Goal: Complete application form

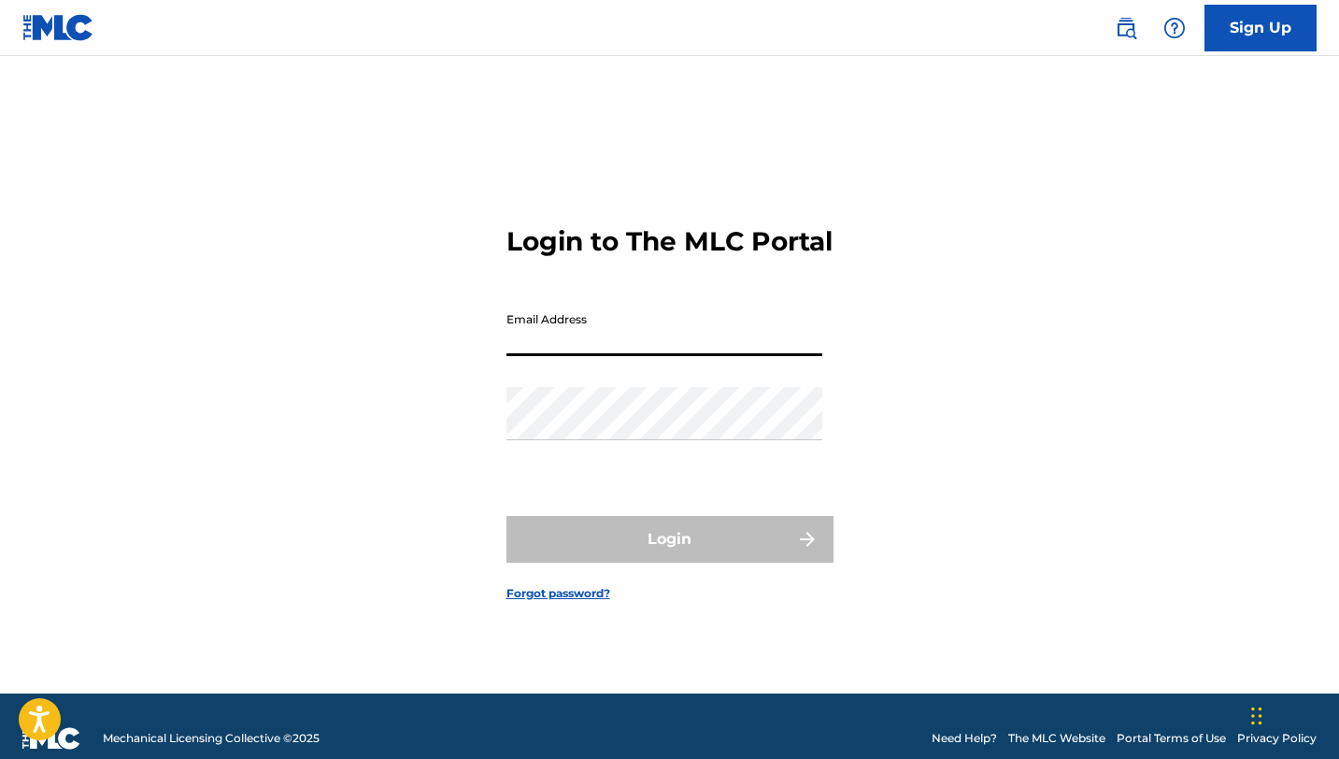
click at [588, 353] on input "Email Address" at bounding box center [665, 329] width 316 height 53
type input "[EMAIL_ADDRESS][DOMAIN_NAME]"
click at [890, 382] on div "Login to The MLC Portal Email Address [EMAIL_ADDRESS][DOMAIN_NAME] Password Log…" at bounding box center [670, 398] width 1308 height 591
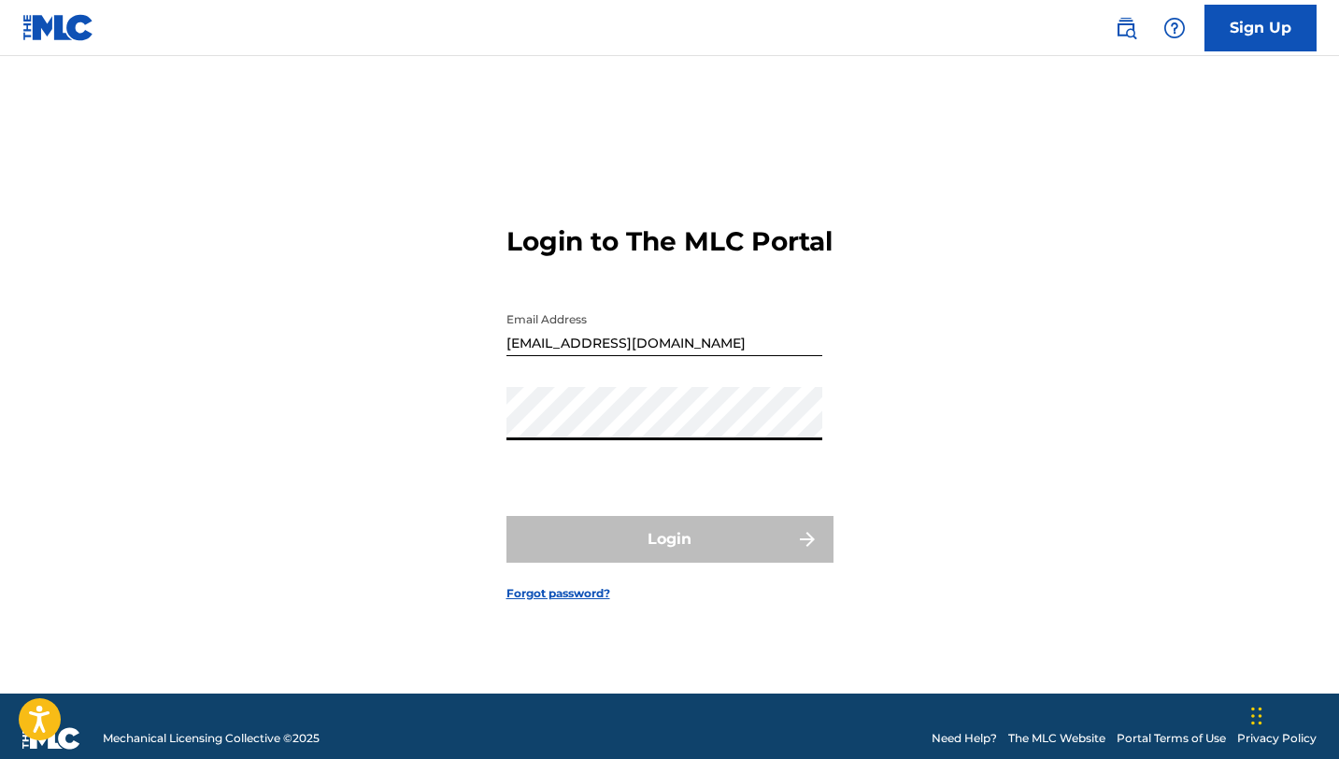
click at [850, 386] on div "Login to The MLC Portal Email Address [EMAIL_ADDRESS][DOMAIN_NAME] Password Log…" at bounding box center [670, 398] width 1308 height 591
click at [1257, 46] on link "Sign Up" at bounding box center [1261, 28] width 112 height 47
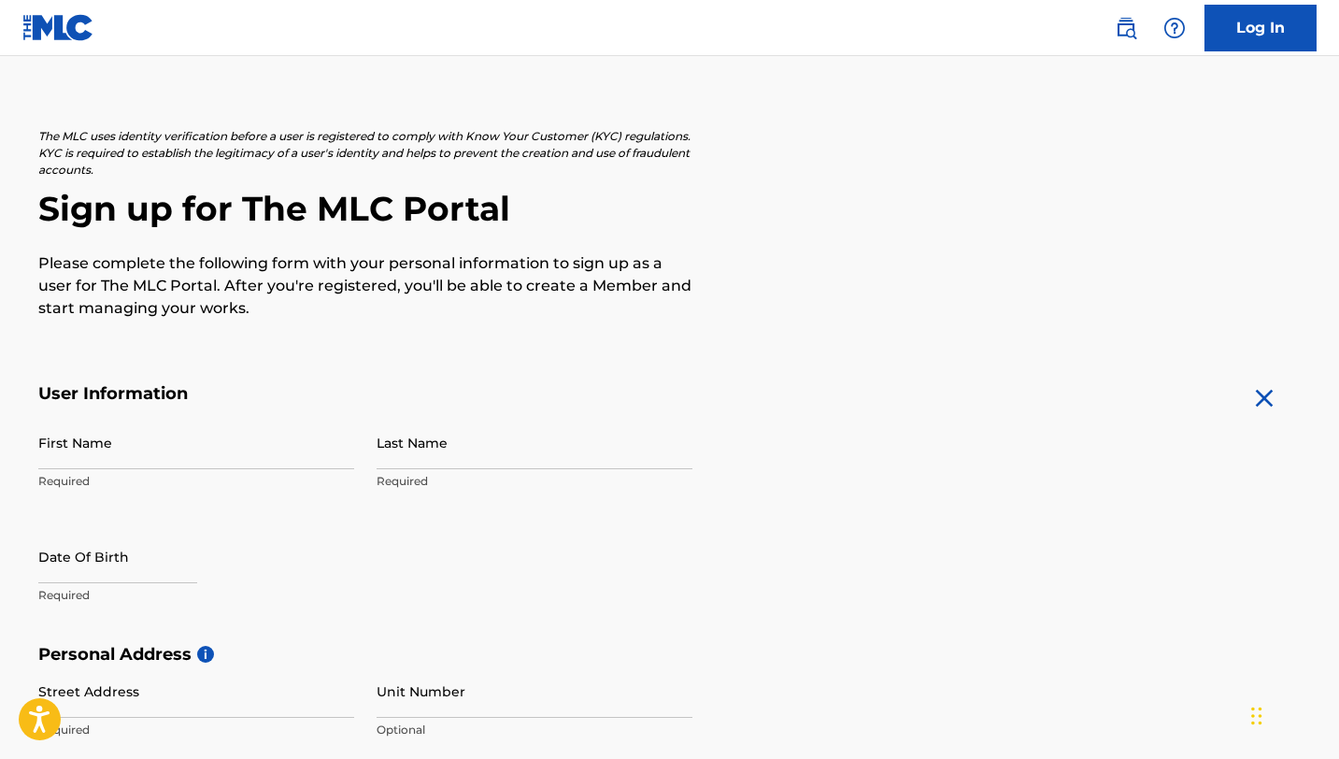
scroll to position [99, 0]
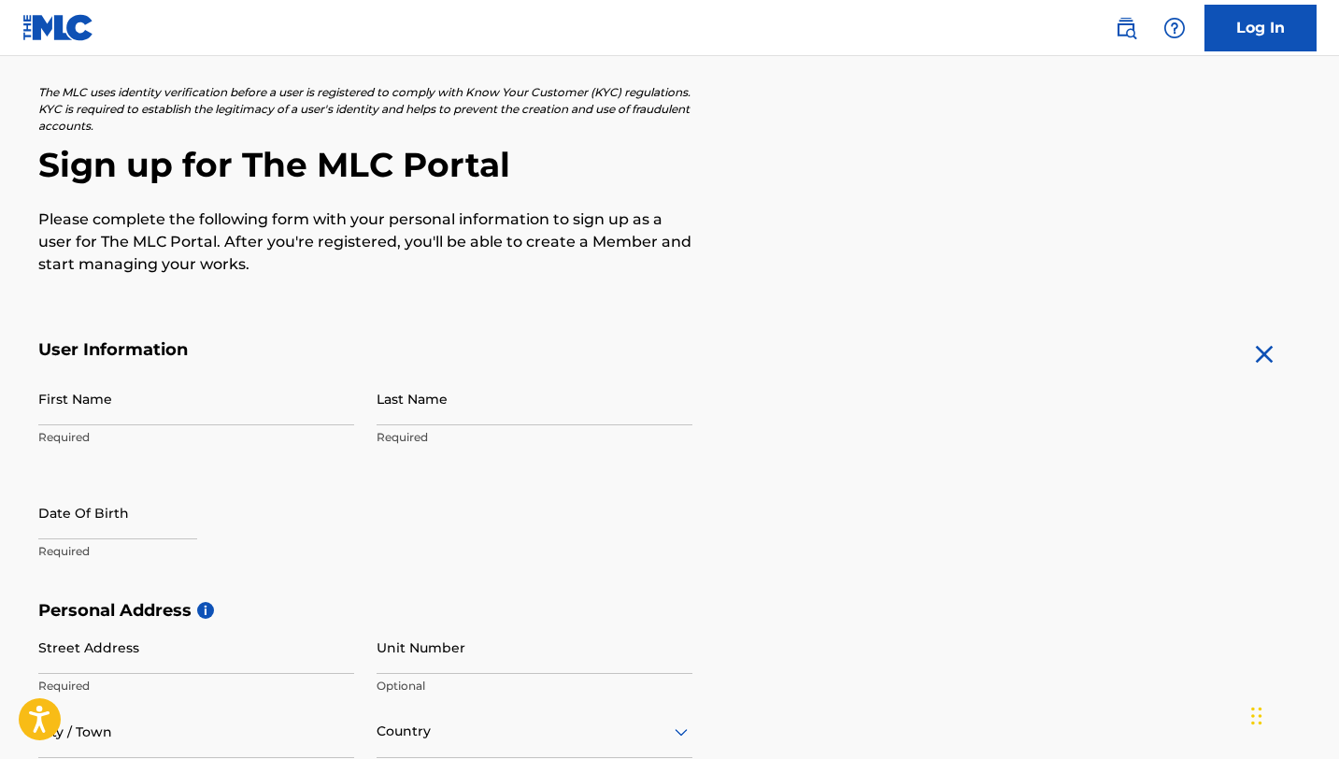
click at [187, 375] on input "First Name" at bounding box center [196, 398] width 316 height 53
type input "I"
type input "[PERSON_NAME]"
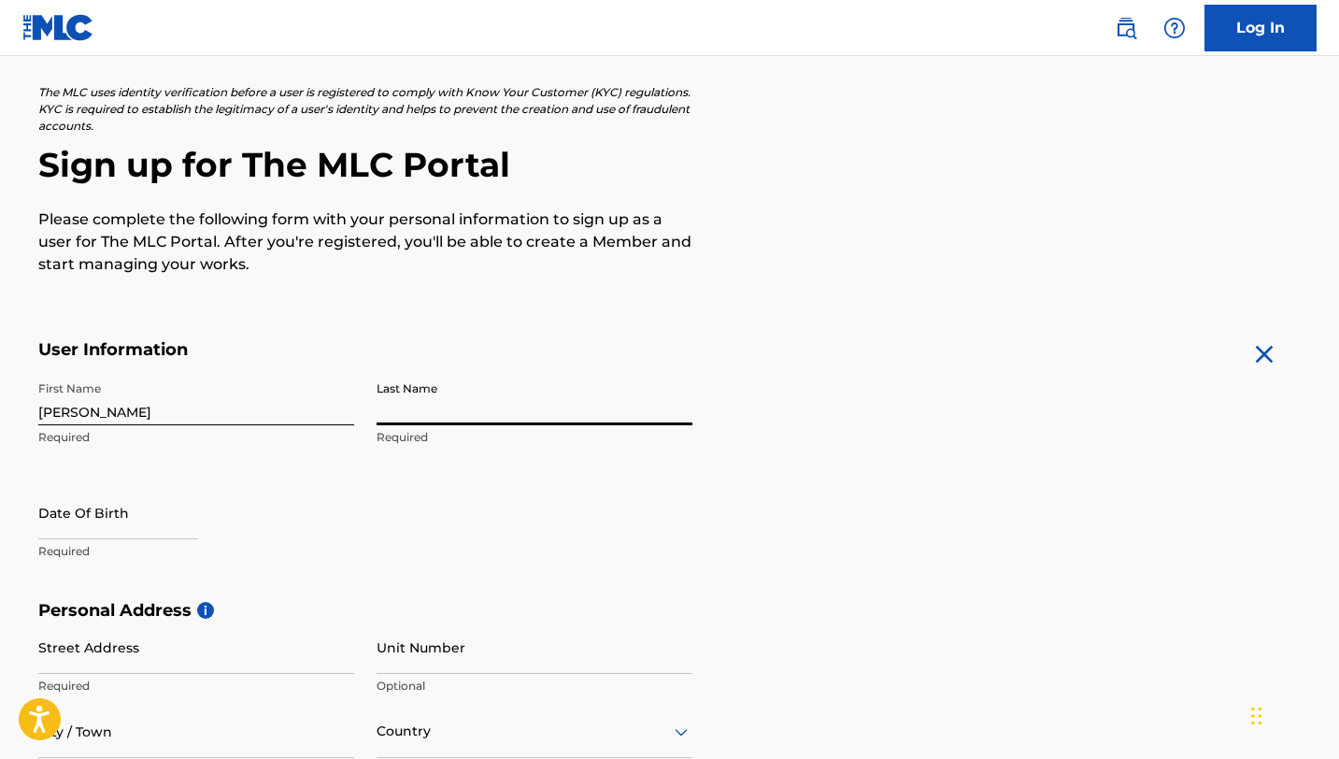
click at [448, 410] on input "Last Name" at bounding box center [535, 398] width 316 height 53
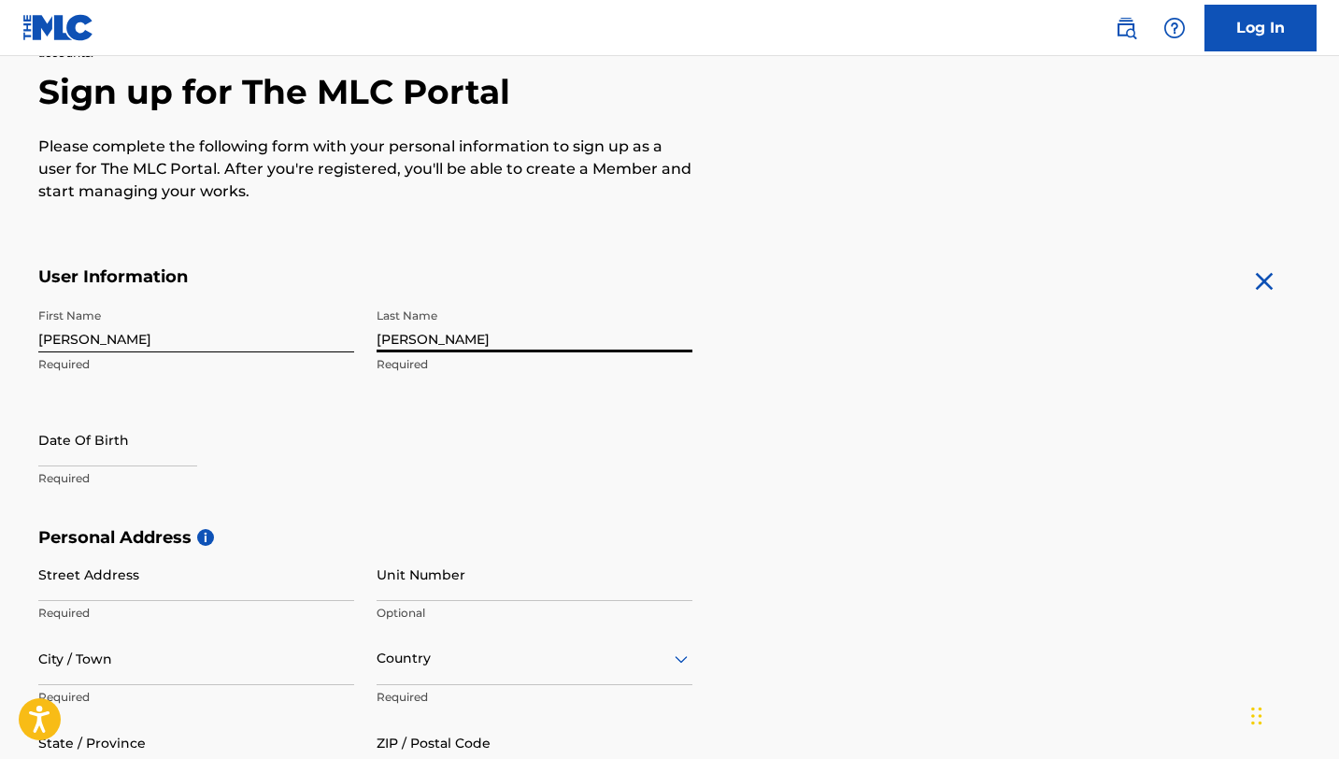
scroll to position [206, 0]
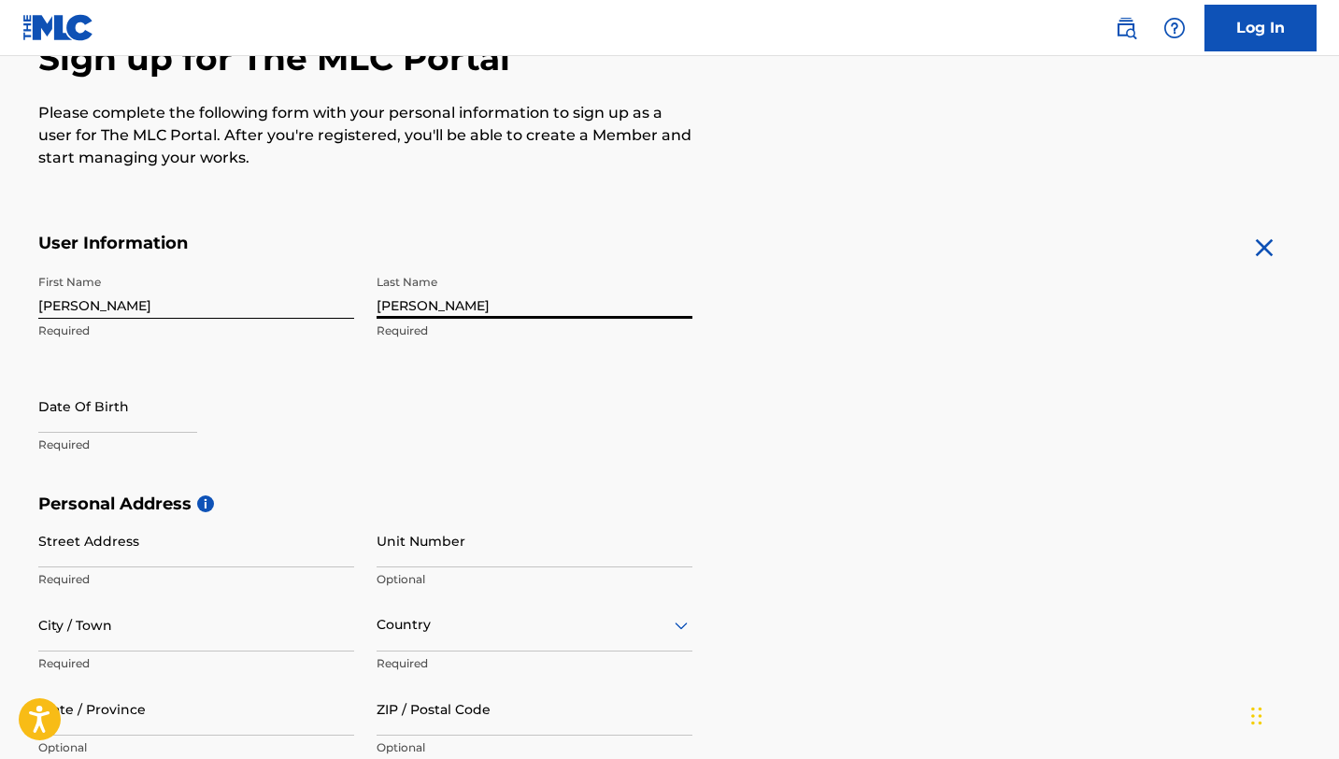
type input "[PERSON_NAME]"
select select "7"
select select "2025"
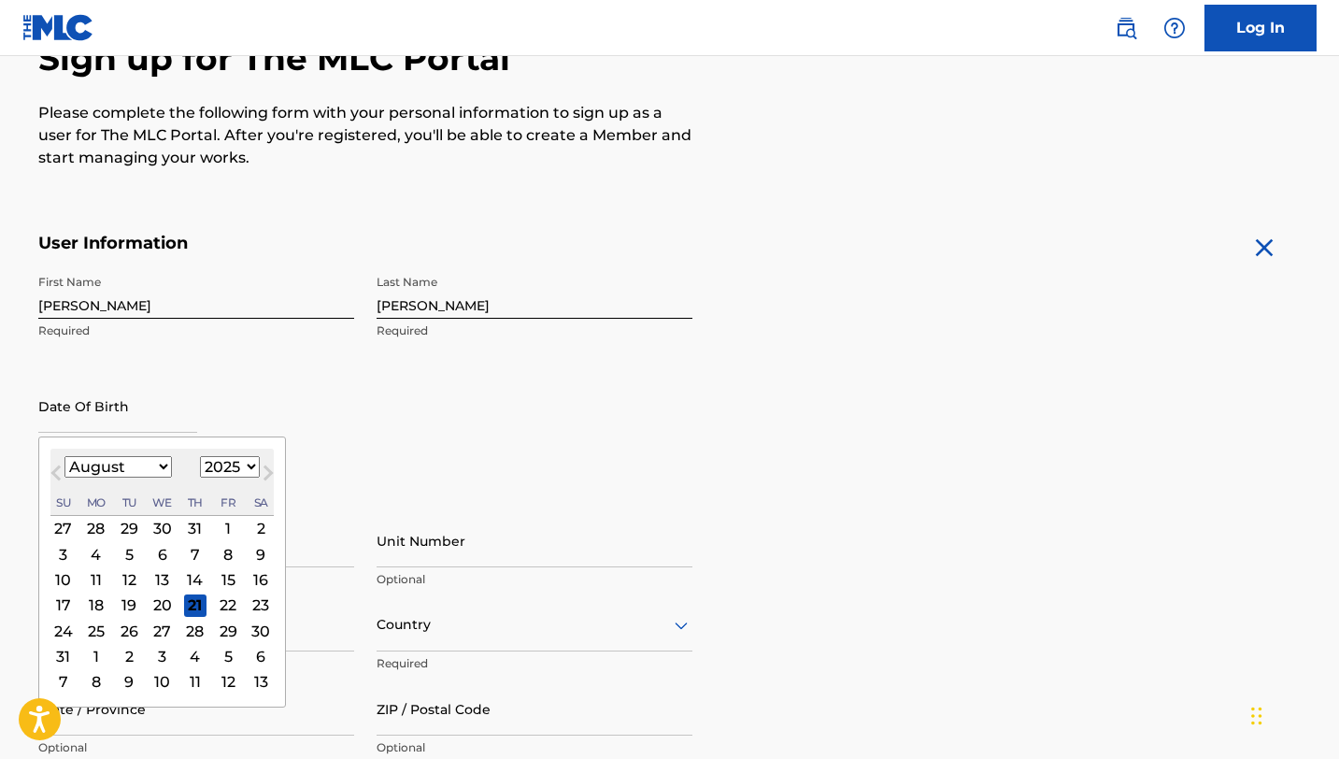
click at [141, 428] on input "text" at bounding box center [117, 405] width 159 height 53
click at [132, 579] on div "12" at bounding box center [129, 579] width 22 height 22
type input "[DATE]"
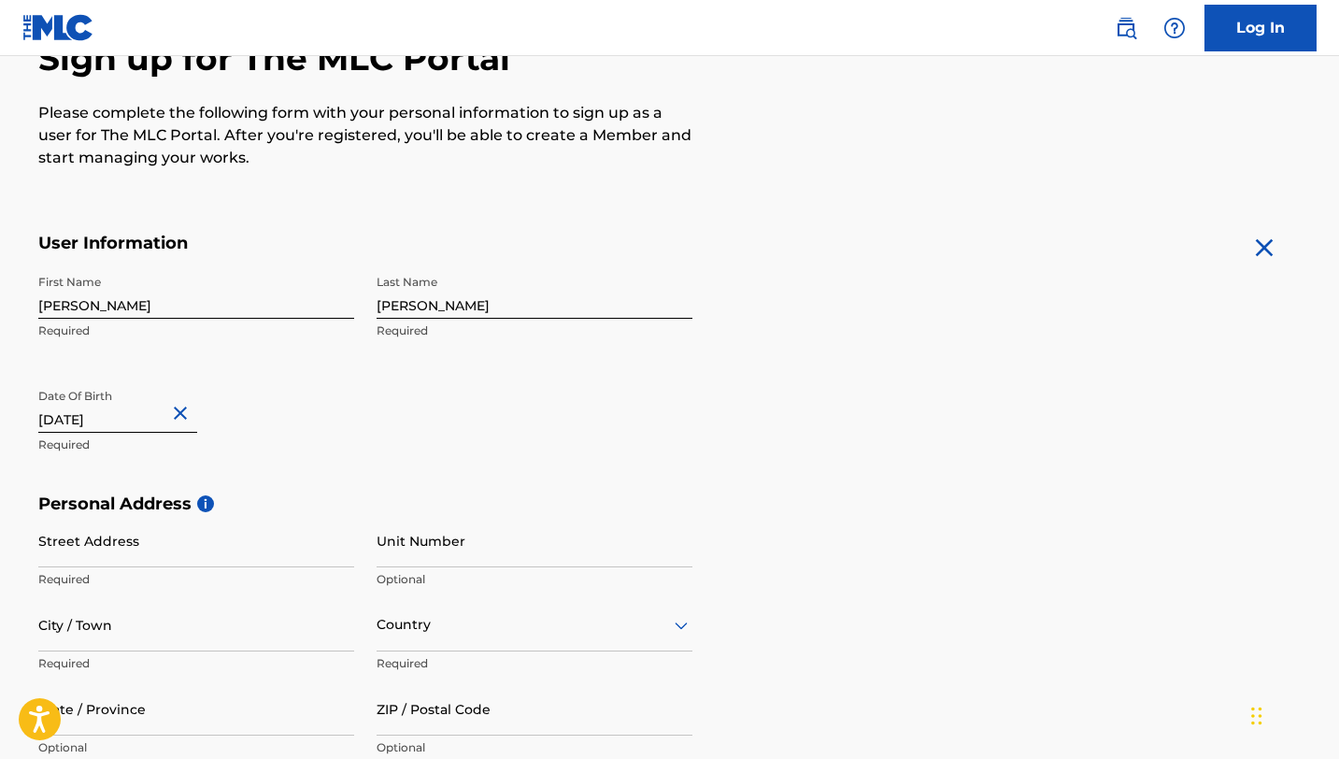
scroll to position [232, 0]
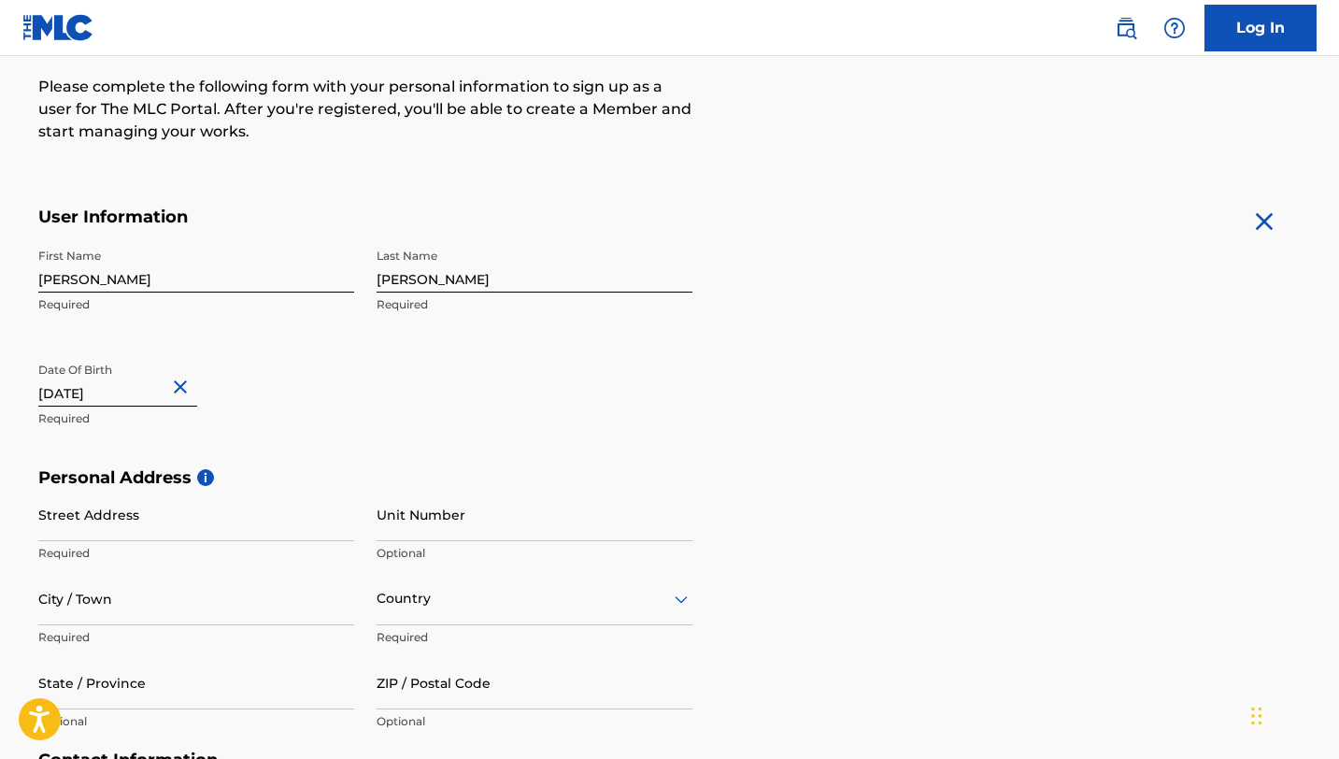
click at [187, 384] on button "Close" at bounding box center [183, 387] width 28 height 57
click at [1273, 235] on img at bounding box center [1264, 222] width 30 height 30
